Goal: Task Accomplishment & Management: Manage account settings

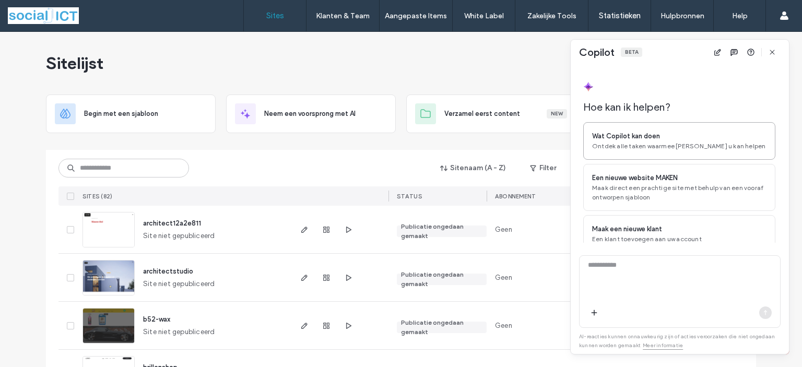
scroll to position [31, 0]
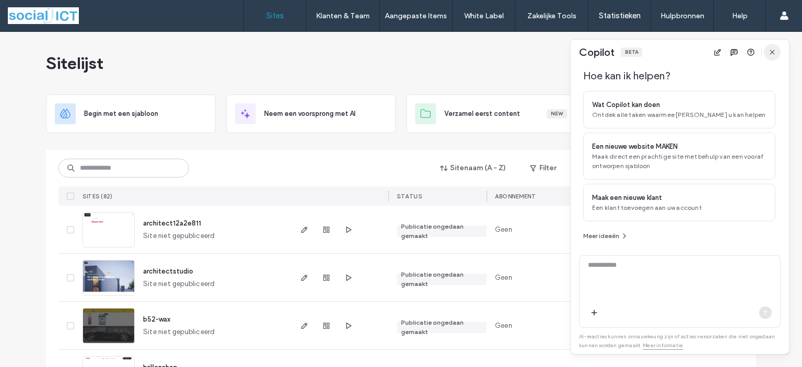
click at [773, 52] on icon "button" at bounding box center [772, 52] width 8 height 8
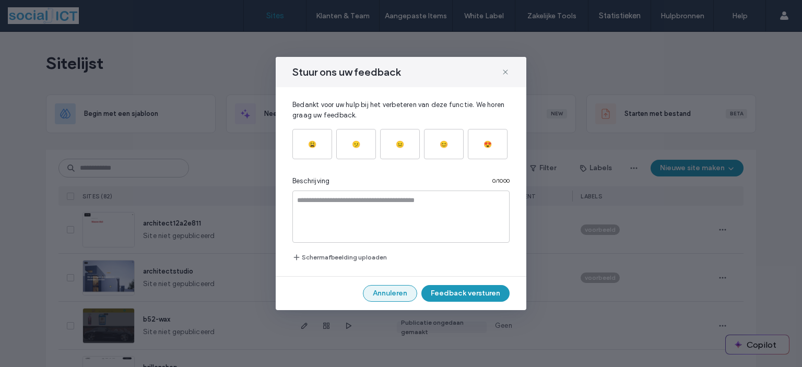
click at [393, 295] on button "Annuleren" at bounding box center [390, 293] width 54 height 17
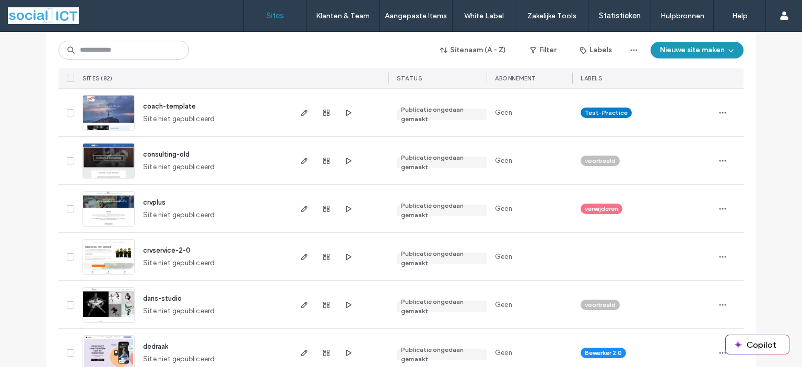
scroll to position [313, 0]
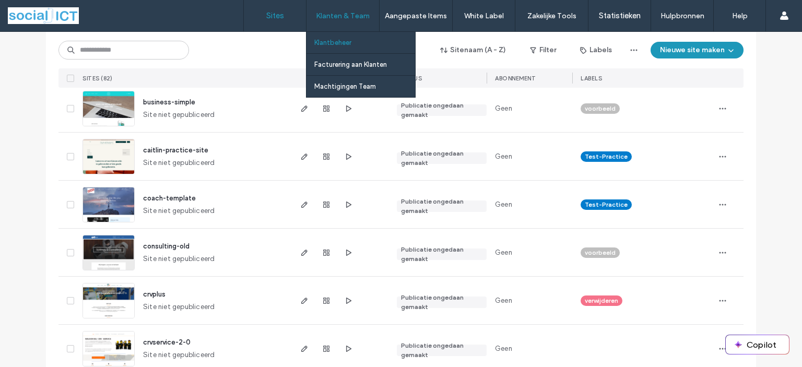
click at [331, 44] on label "Klantbeheer" at bounding box center [332, 43] width 37 height 8
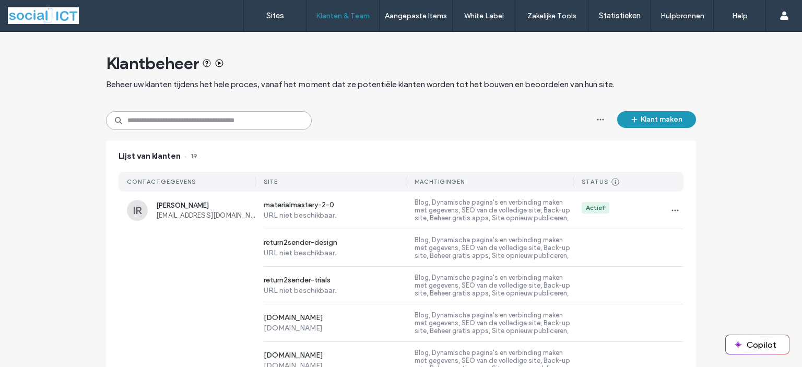
click at [190, 125] on input at bounding box center [209, 120] width 206 height 19
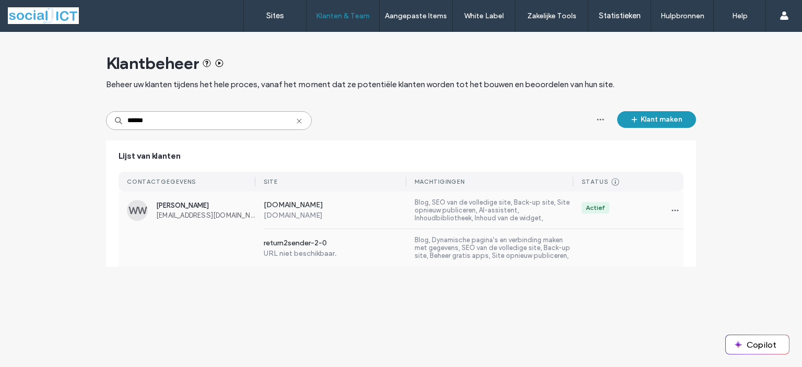
type input "******"
click at [170, 208] on span "[PERSON_NAME]" at bounding box center [205, 206] width 99 height 8
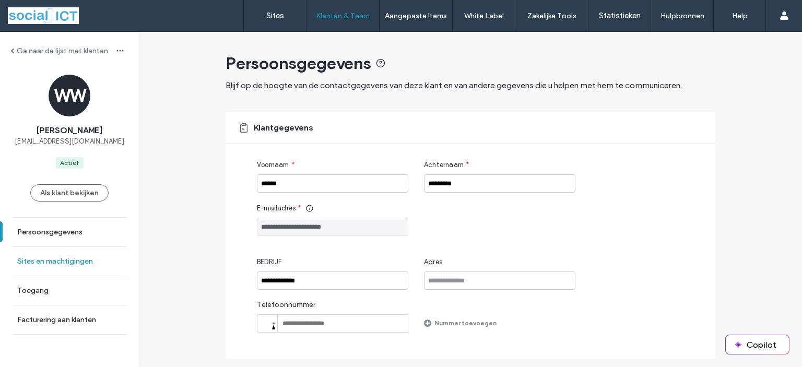
click at [52, 263] on label "Sites en machtigingen" at bounding box center [55, 261] width 76 height 9
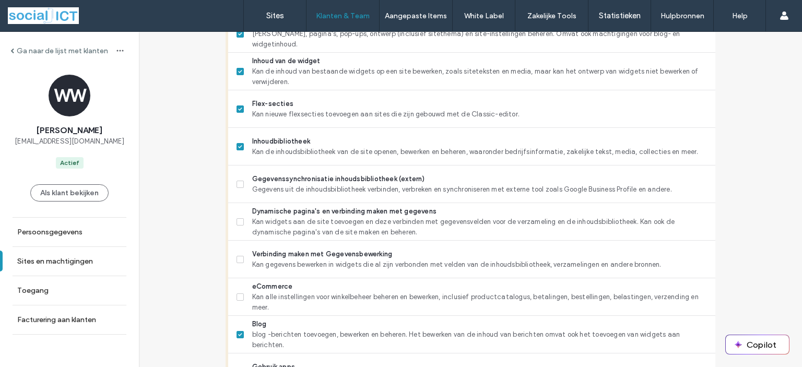
scroll to position [522, 0]
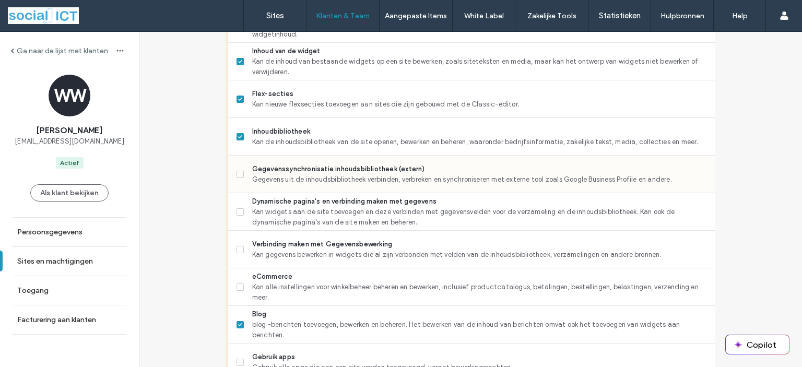
click at [239, 176] on span at bounding box center [240, 174] width 7 height 7
click at [238, 215] on label "Dynamische pagina's en verbinding maken met gegevens Kan widgets aan de site to…" at bounding box center [472, 211] width 471 height 31
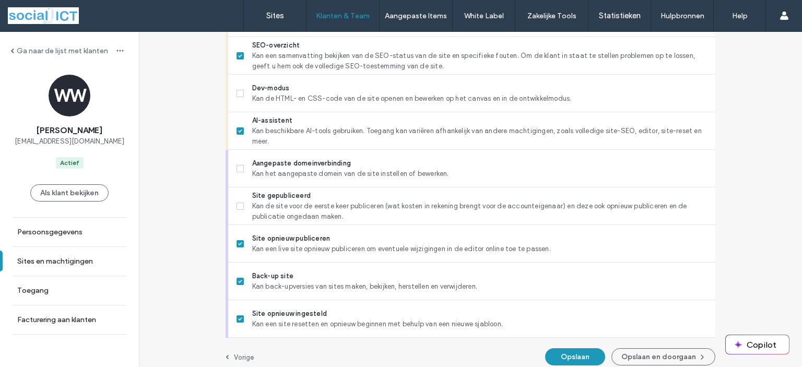
scroll to position [987, 0]
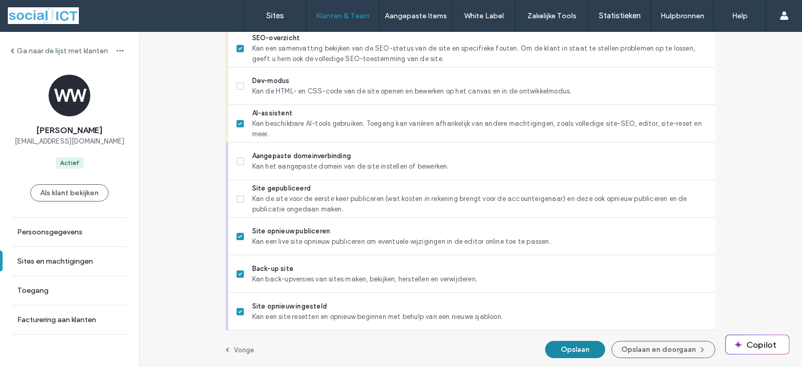
click at [566, 349] on button "Opslaan" at bounding box center [575, 349] width 60 height 17
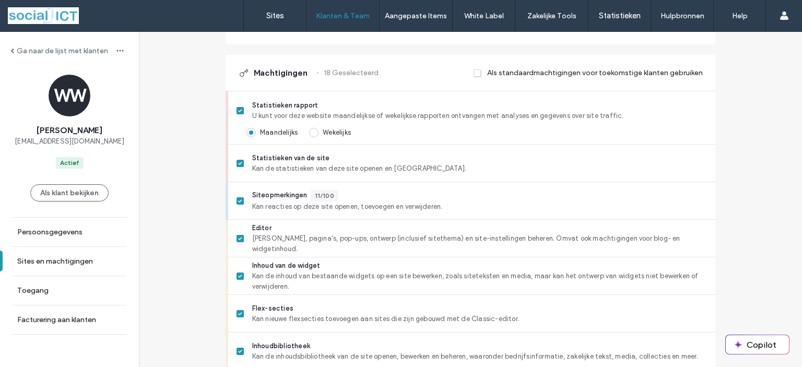
scroll to position [46, 0]
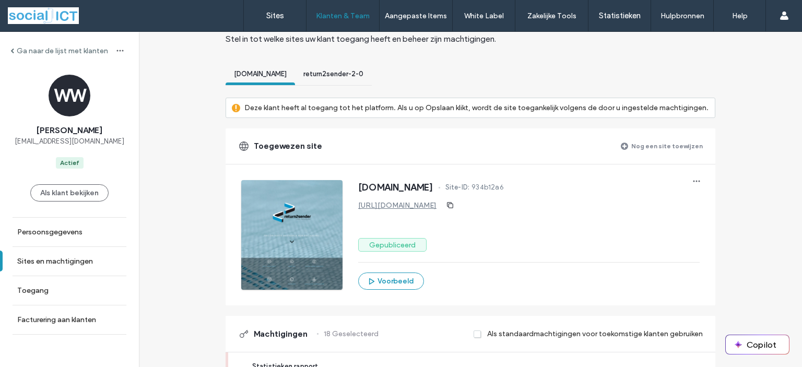
click at [344, 80] on div "return2sender-2-0" at bounding box center [333, 75] width 77 height 19
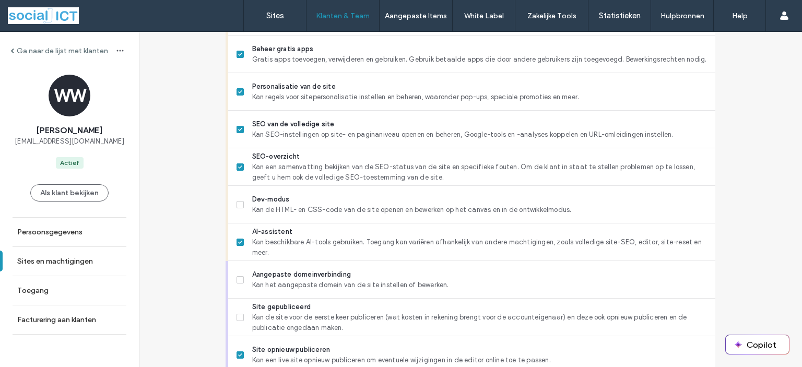
scroll to position [987, 0]
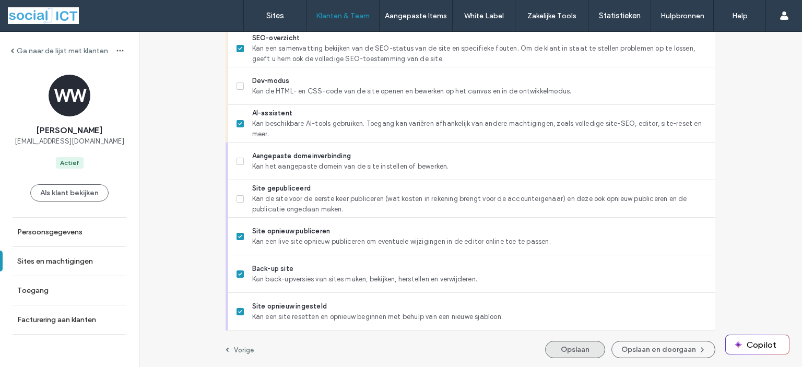
click at [583, 351] on button "Opslaan" at bounding box center [575, 349] width 60 height 17
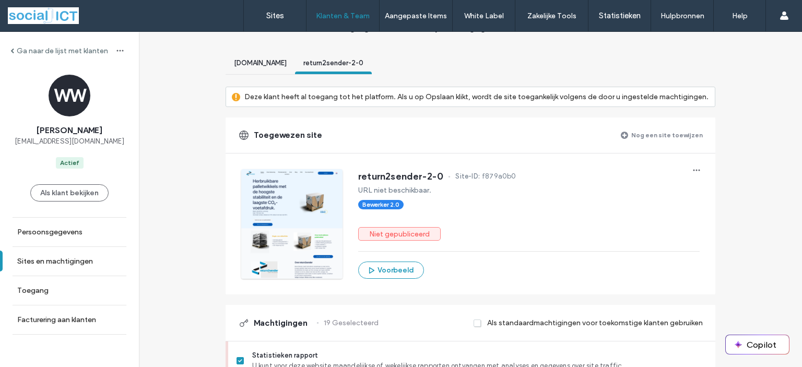
scroll to position [0, 0]
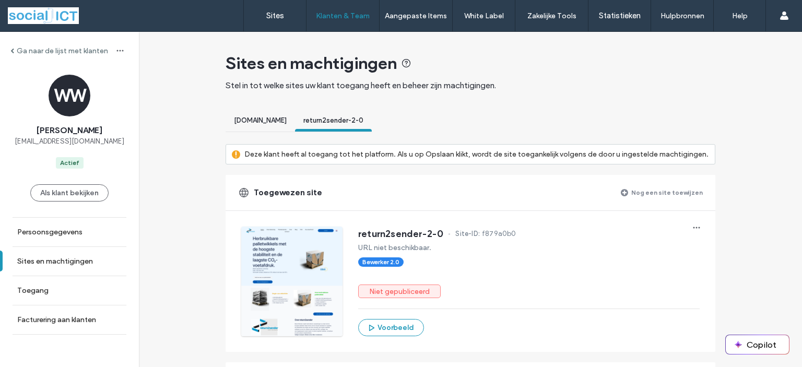
click at [661, 192] on label "Nog een site toewijzen" at bounding box center [668, 192] width 72 height 18
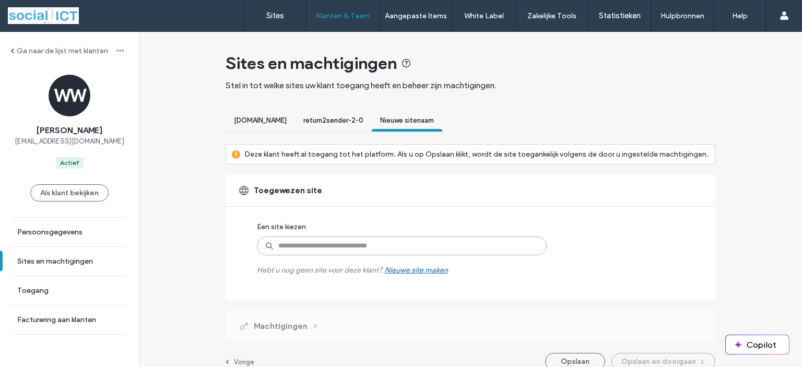
click at [336, 246] on input at bounding box center [402, 246] width 290 height 19
type input "******"
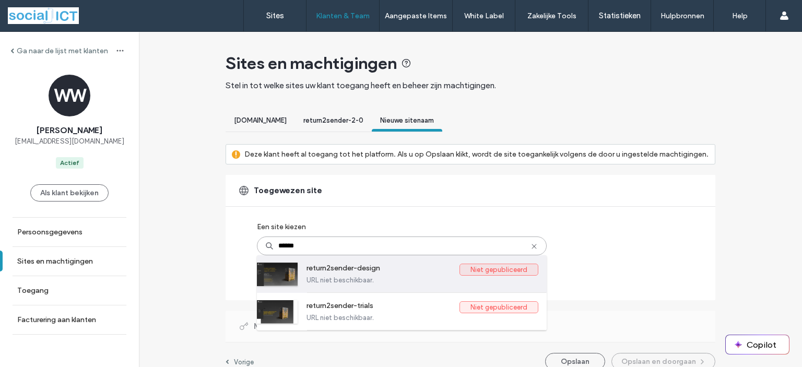
scroll to position [13, 0]
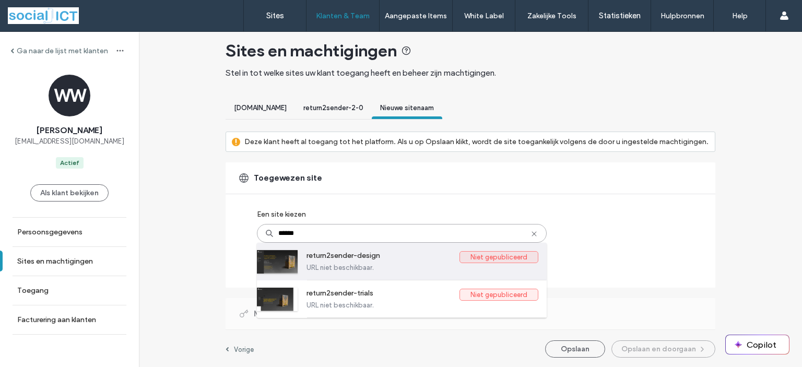
click at [412, 261] on label "return2sender-design" at bounding box center [383, 257] width 153 height 13
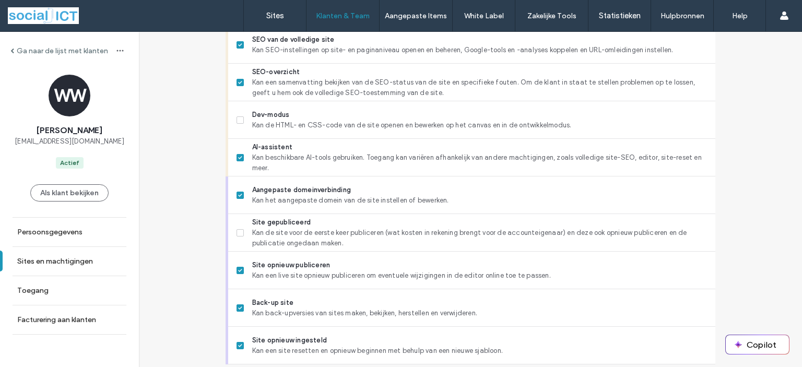
scroll to position [987, 0]
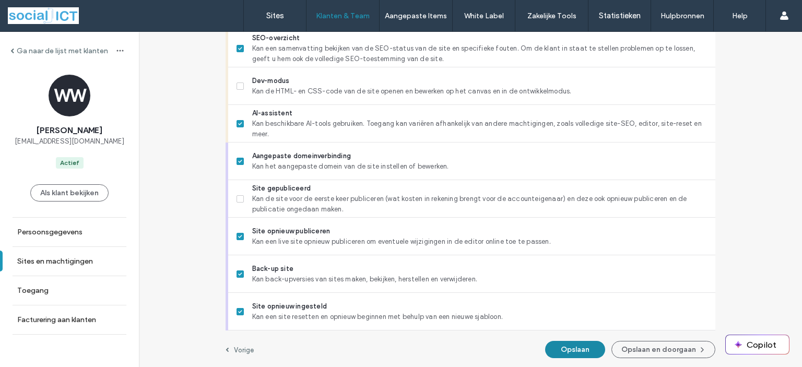
click at [572, 354] on button "Opslaan" at bounding box center [575, 349] width 60 height 17
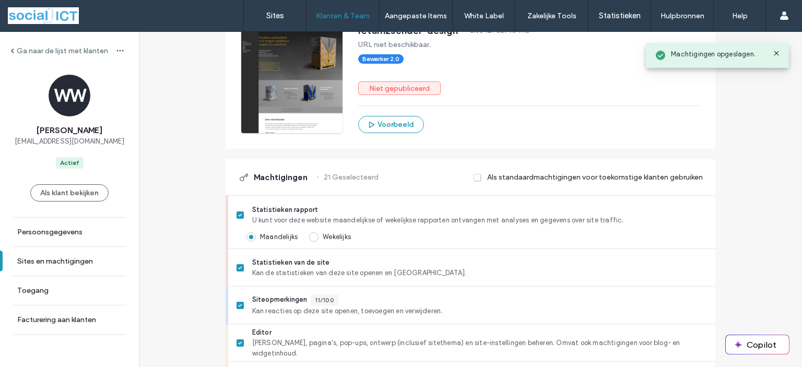
scroll to position [0, 0]
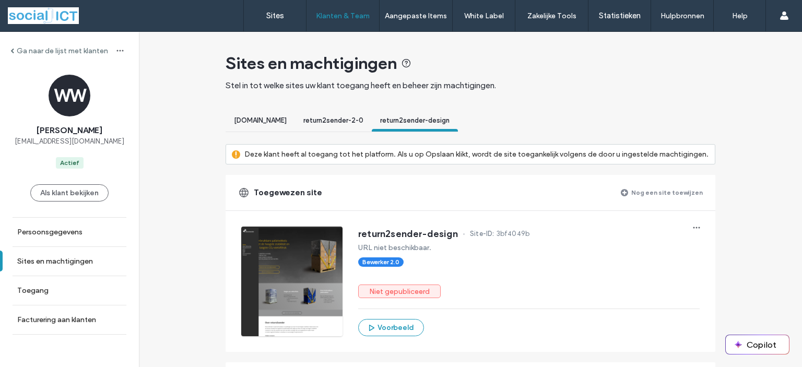
click at [663, 191] on label "Nog een site toewijzen" at bounding box center [668, 192] width 72 height 18
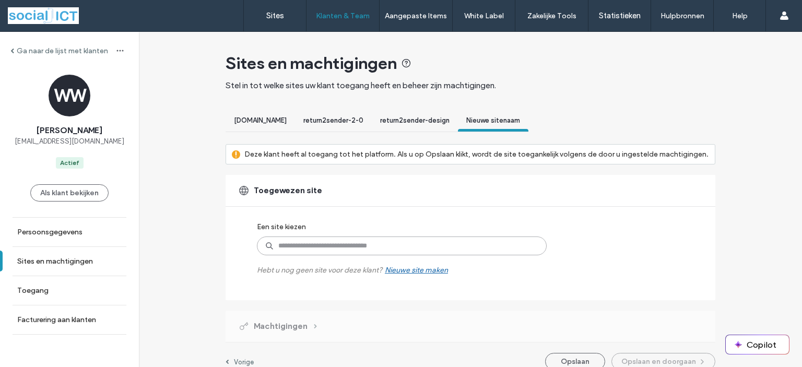
click at [317, 248] on input at bounding box center [402, 246] width 290 height 19
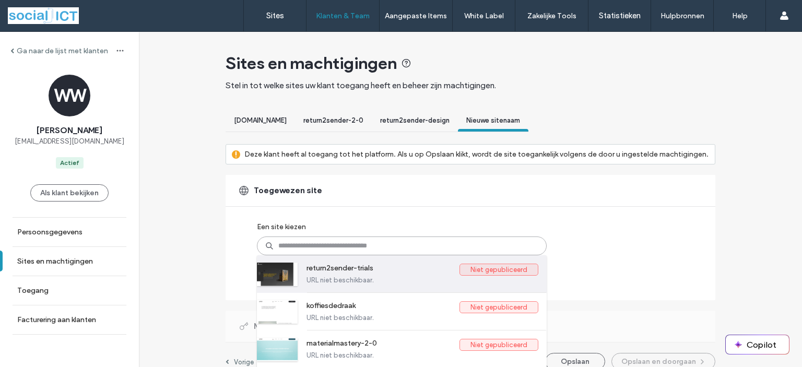
click at [339, 271] on label "return2sender-trials" at bounding box center [383, 270] width 153 height 13
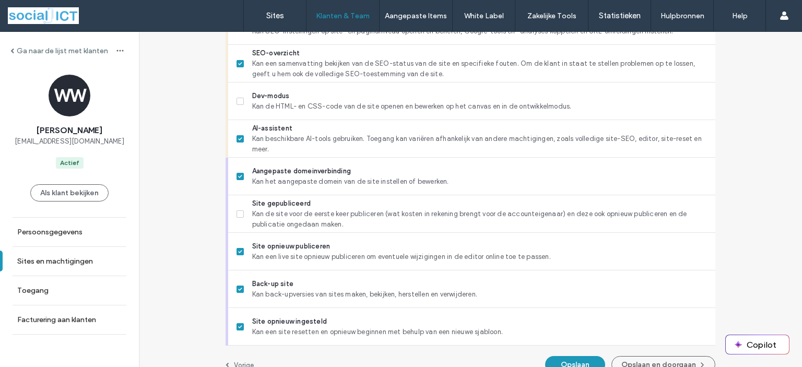
scroll to position [987, 0]
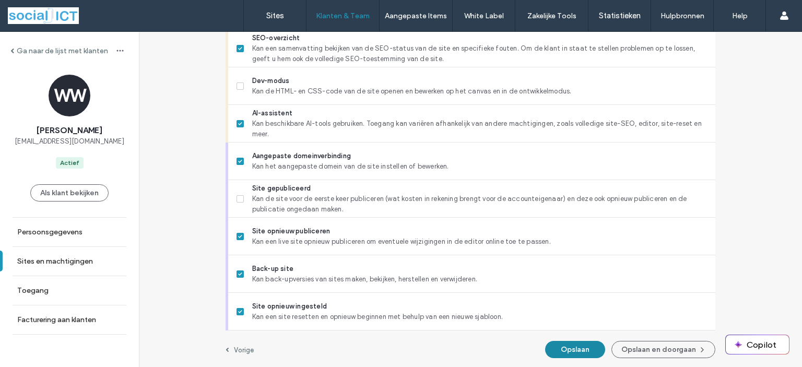
click at [577, 350] on button "Opslaan" at bounding box center [575, 349] width 60 height 17
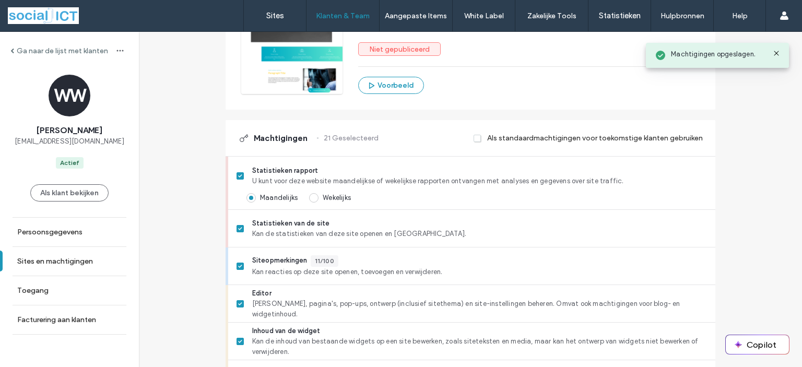
scroll to position [0, 0]
